Goal: Download file/media

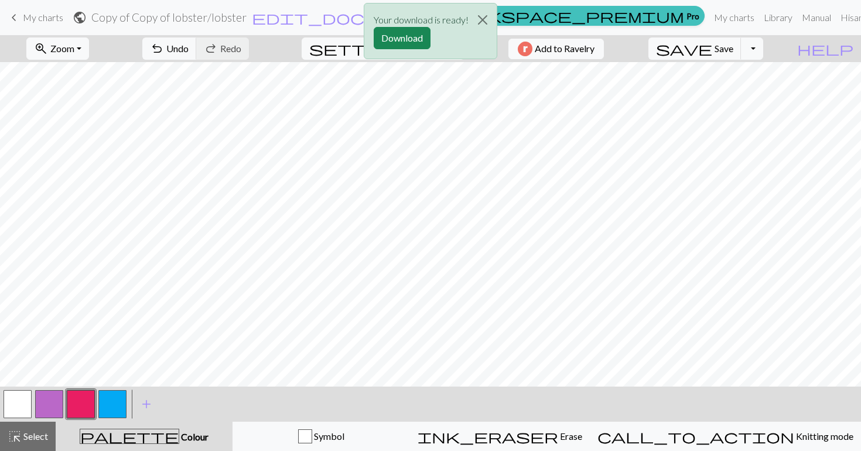
click at [49, 12] on div "Your download is ready! Download" at bounding box center [430, 34] width 861 height 69
click at [20, 15] on div "Your download is ready! Download" at bounding box center [430, 34] width 861 height 69
click at [13, 16] on div "Your download is ready! Download" at bounding box center [430, 34] width 861 height 69
click at [482, 14] on button "Close" at bounding box center [482, 20] width 28 height 33
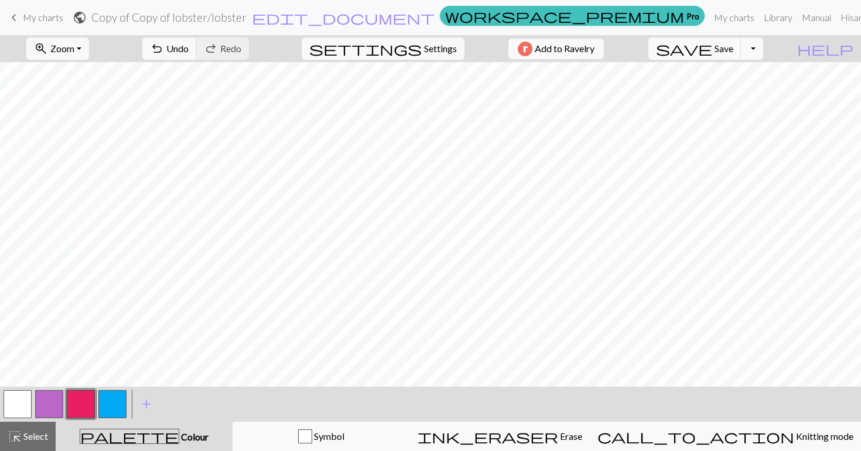
click at [24, 14] on span "My charts" at bounding box center [43, 17] width 40 height 11
click at [712, 44] on span "save" at bounding box center [684, 48] width 56 height 16
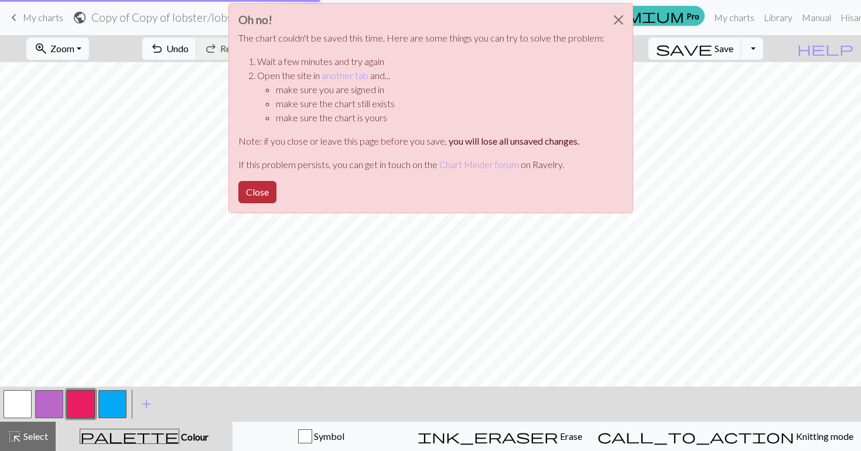
click at [262, 184] on button "Close" at bounding box center [257, 192] width 38 height 22
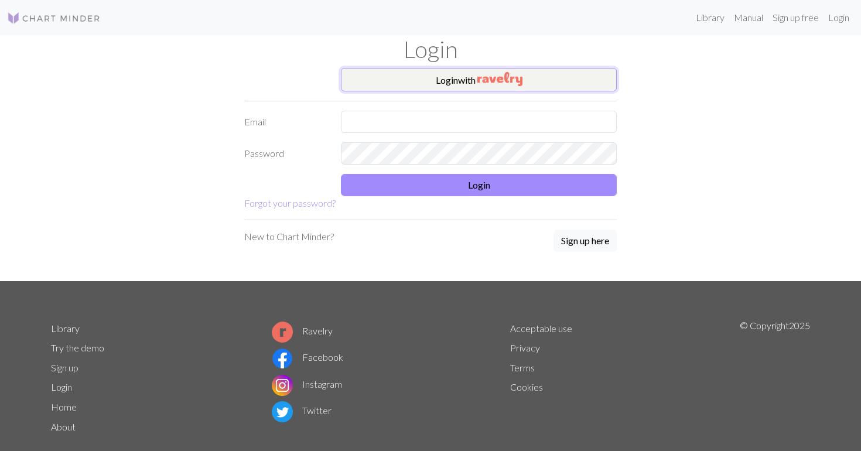
click at [470, 80] on button "Login with" at bounding box center [479, 79] width 276 height 23
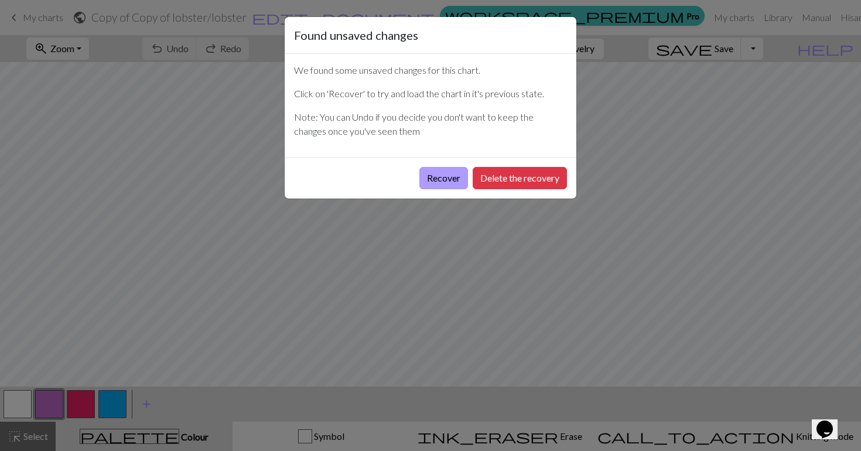
click at [444, 175] on button "Recover" at bounding box center [443, 178] width 49 height 22
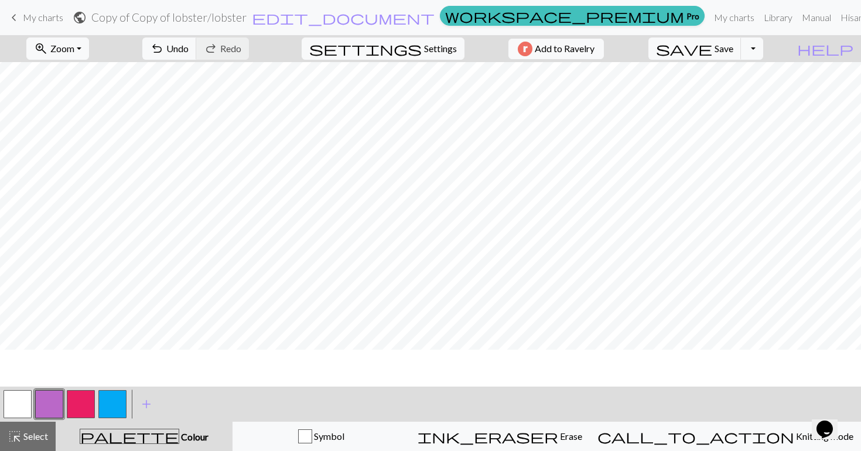
scroll to position [144, 0]
click at [14, 16] on span "keyboard_arrow_left" at bounding box center [14, 17] width 14 height 16
click at [712, 52] on span "save" at bounding box center [684, 48] width 56 height 16
click at [9, 15] on div "Chart saved" at bounding box center [430, 23] width 861 height 46
click at [26, 18] on span "My charts" at bounding box center [43, 17] width 40 height 11
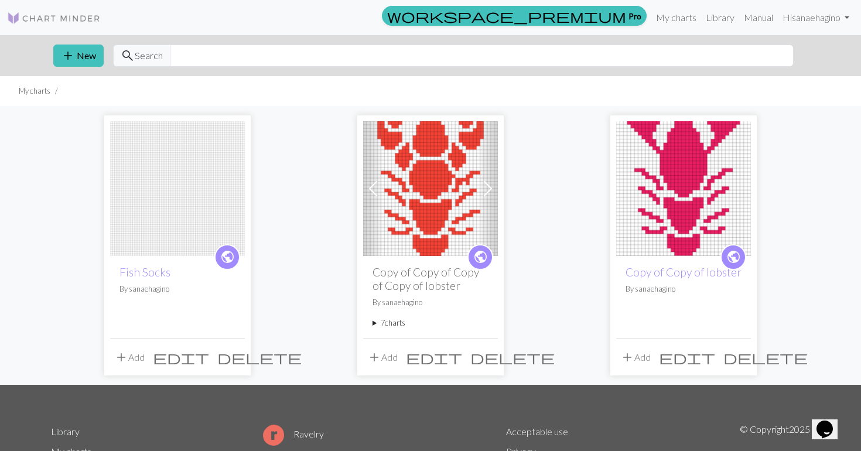
click at [444, 180] on img at bounding box center [430, 188] width 135 height 135
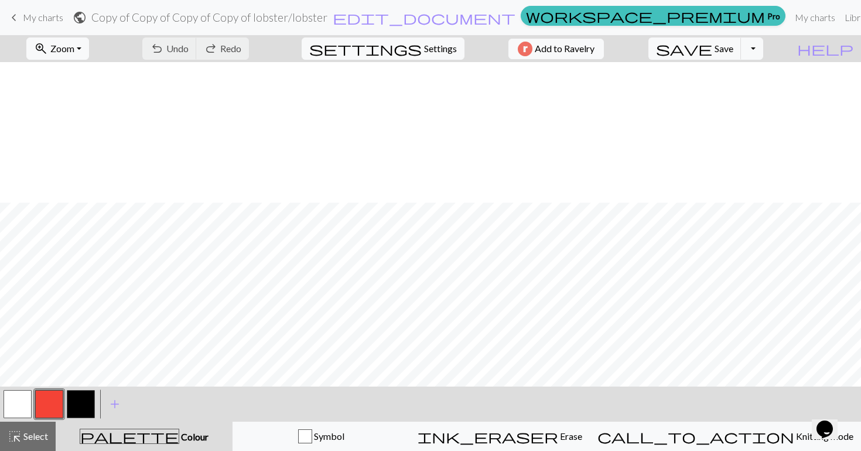
scroll to position [246, 0]
click at [12, 400] on button "button" at bounding box center [18, 404] width 28 height 28
click at [47, 420] on div "< >" at bounding box center [49, 403] width 95 height 35
click at [50, 412] on button "button" at bounding box center [49, 404] width 28 height 28
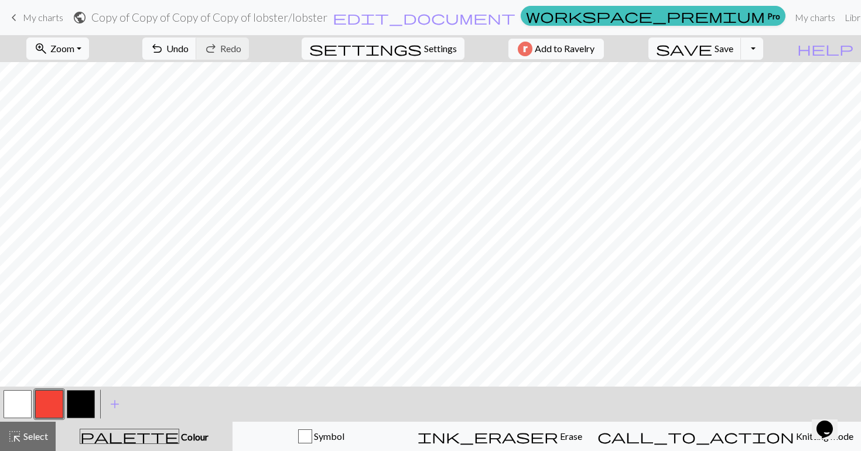
scroll to position [0, 0]
click at [733, 47] on span "Save" at bounding box center [723, 48] width 19 height 11
click at [763, 51] on button "Toggle Dropdown" at bounding box center [752, 48] width 22 height 22
click at [740, 88] on button "save_alt Download" at bounding box center [665, 93] width 193 height 19
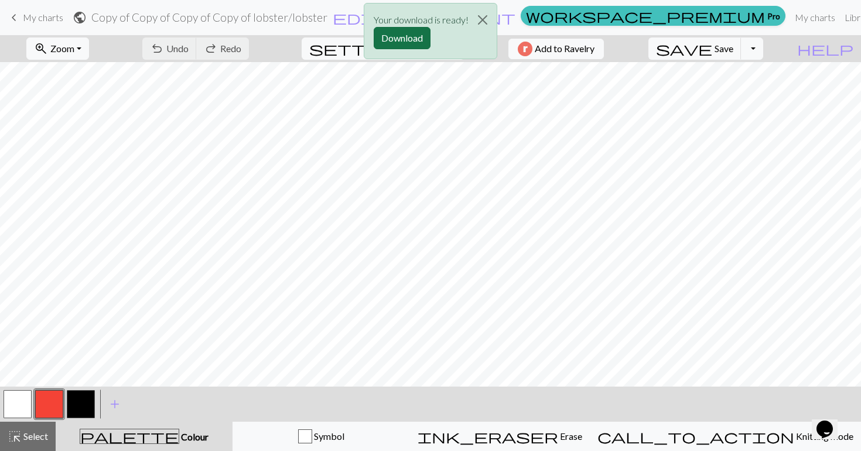
click at [408, 33] on button "Download" at bounding box center [402, 38] width 57 height 22
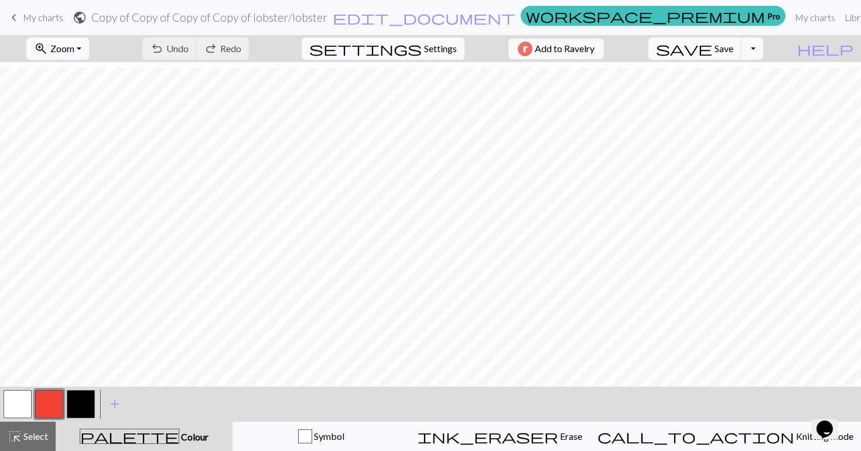
scroll to position [556, 0]
click at [25, 403] on button "button" at bounding box center [18, 404] width 28 height 28
click at [733, 49] on span "Save" at bounding box center [723, 48] width 19 height 11
click at [763, 44] on button "Toggle Dropdown" at bounding box center [752, 48] width 22 height 22
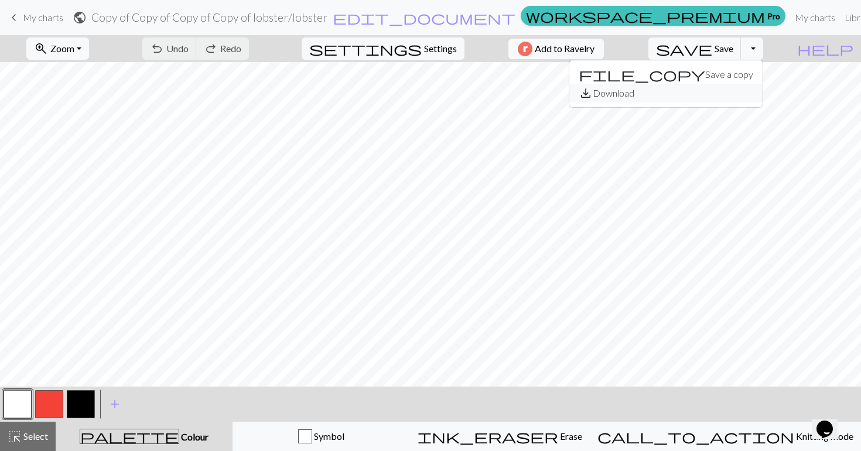
click at [744, 92] on button "save_alt Download" at bounding box center [665, 93] width 193 height 19
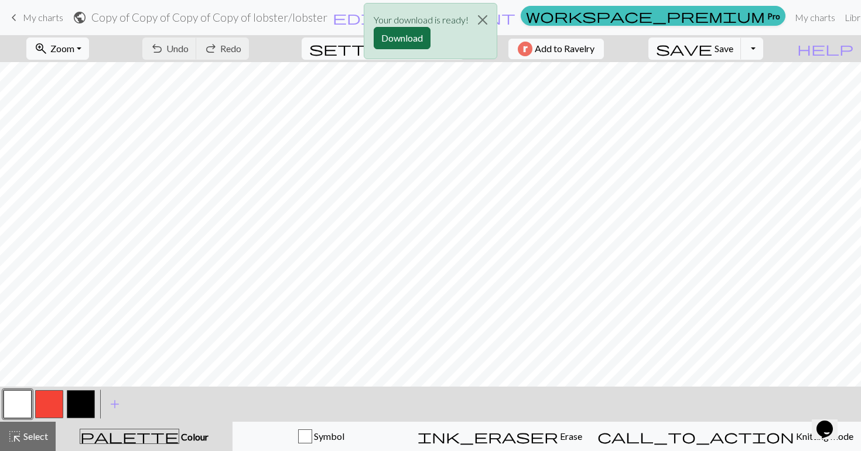
click at [396, 39] on button "Download" at bounding box center [402, 38] width 57 height 22
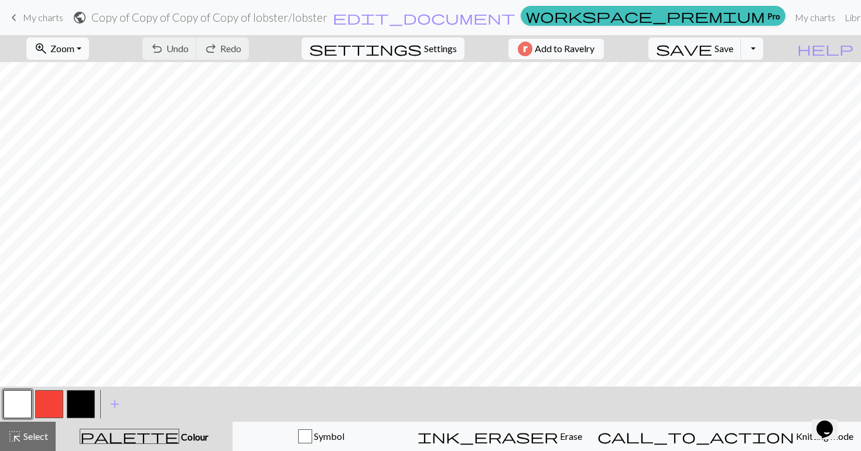
click at [42, 9] on link "keyboard_arrow_left My charts" at bounding box center [35, 18] width 56 height 20
